Goal: Transaction & Acquisition: Purchase product/service

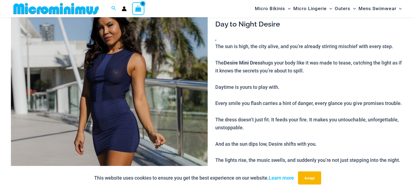
scroll to position [50, 0]
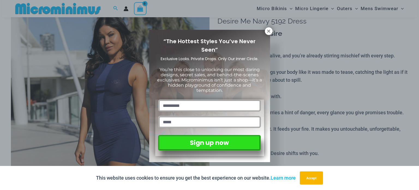
click at [119, 84] on div "“The Hottest Styles You’ve Never Seen” Exclusive Looks. Private Drops. Only Our…" at bounding box center [209, 95] width 419 height 190
click at [118, 83] on div "“The Hottest Styles You’ve Never Seen” Exclusive Looks. Private Drops. Only Our…" at bounding box center [209, 95] width 419 height 190
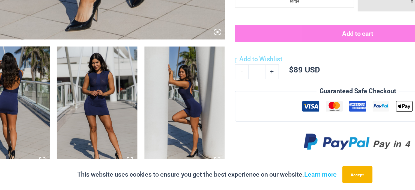
scroll to position [302, 0]
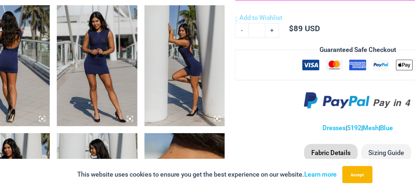
click at [55, 96] on img at bounding box center [42, 94] width 62 height 93
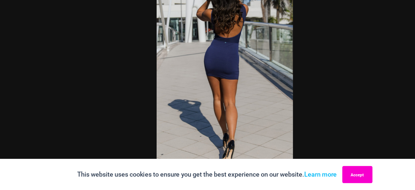
click at [313, 180] on button "Accept" at bounding box center [309, 177] width 23 height 13
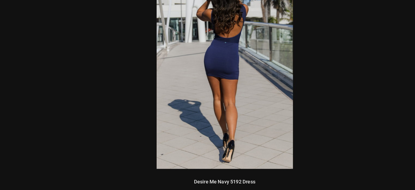
click at [263, 113] on div at bounding box center [207, 95] width 415 height 190
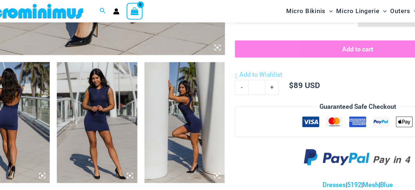
click at [116, 88] on img at bounding box center [109, 94] width 62 height 93
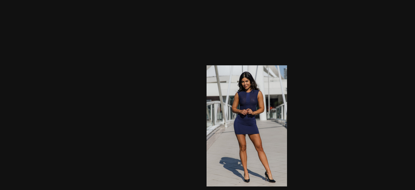
click at [267, 44] on div at bounding box center [207, 95] width 415 height 190
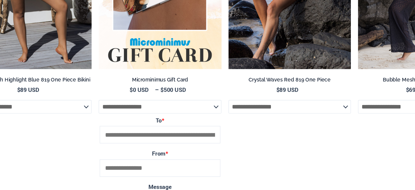
scroll to position [723, 0]
